Goal: Task Accomplishment & Management: Manage account settings

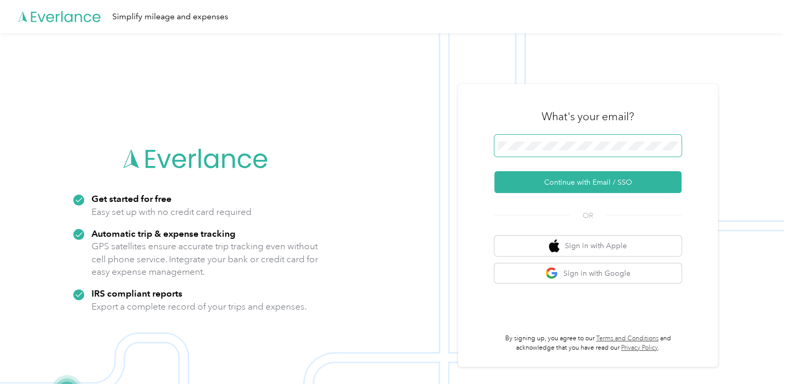
click at [494, 171] on button "Continue with Email / SSO" at bounding box center [587, 182] width 187 height 22
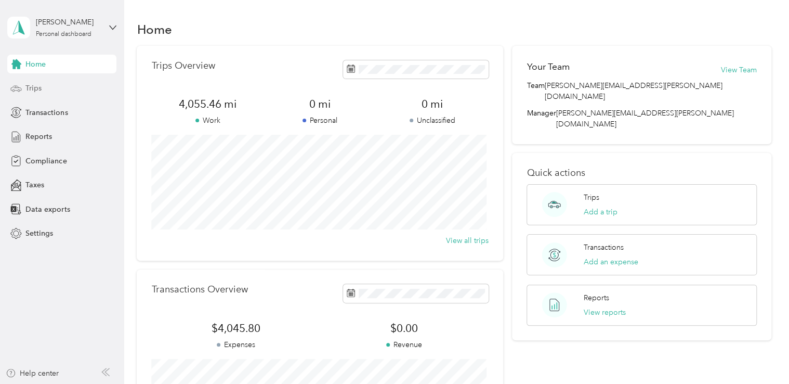
click at [62, 90] on div "Trips" at bounding box center [61, 88] width 109 height 19
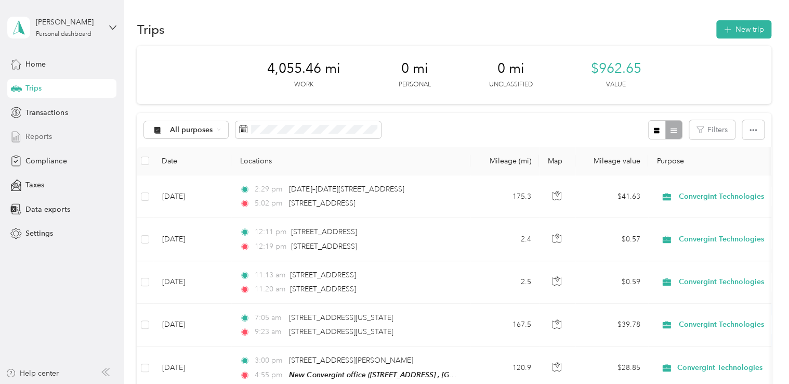
click at [72, 132] on div "Reports" at bounding box center [61, 136] width 109 height 19
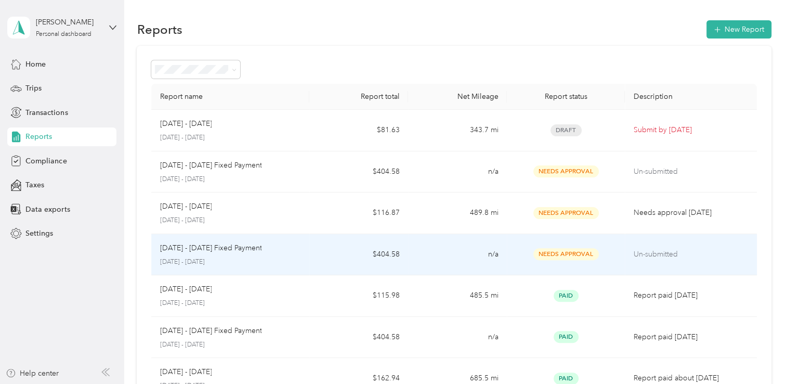
click at [545, 246] on td "Needs Approval" at bounding box center [566, 255] width 118 height 42
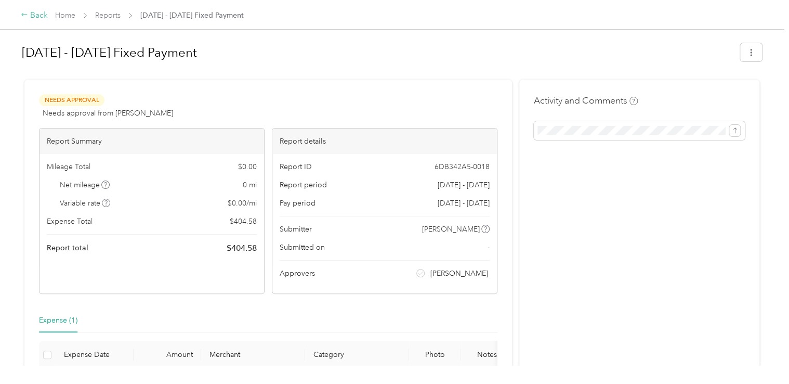
click at [24, 16] on icon at bounding box center [24, 14] width 7 height 7
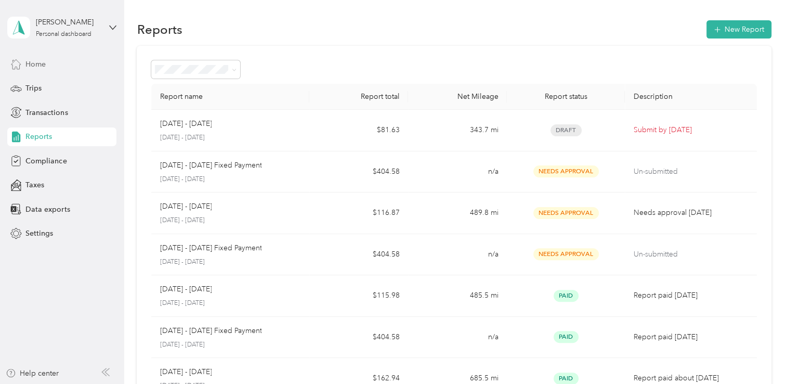
click at [57, 65] on div "Home" at bounding box center [61, 64] width 109 height 19
